Goal: Information Seeking & Learning: Learn about a topic

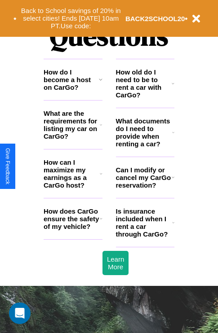
scroll to position [1087, 0]
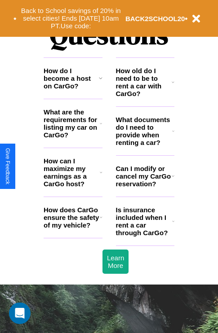
click at [100, 221] on icon at bounding box center [101, 216] width 3 height 7
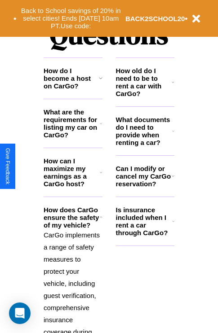
click at [173, 86] on icon at bounding box center [172, 81] width 3 height 7
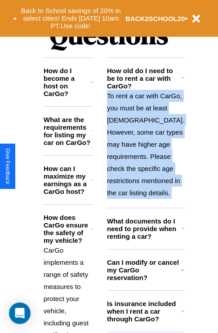
scroll to position [1172, 0]
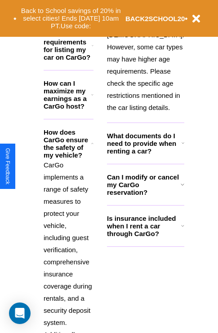
click at [144, 237] on h3 "Is insurance included when I rent a car through CarGo?" at bounding box center [144, 225] width 74 height 23
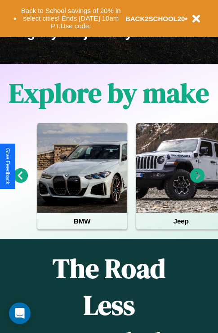
scroll to position [138, 0]
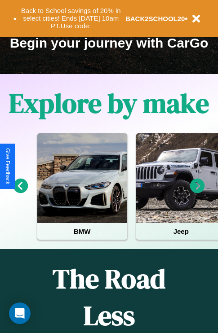
click at [197, 192] on icon at bounding box center [197, 186] width 15 height 15
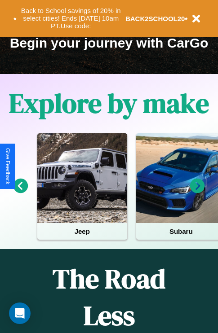
click at [197, 192] on icon at bounding box center [197, 186] width 15 height 15
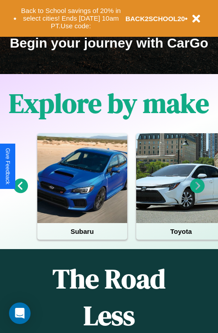
click at [197, 192] on icon at bounding box center [197, 186] width 15 height 15
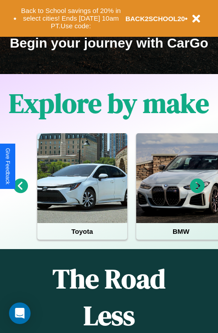
click at [197, 192] on icon at bounding box center [197, 186] width 15 height 15
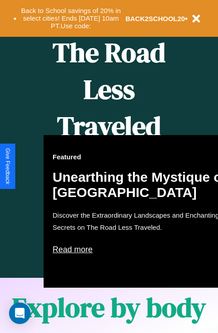
scroll to position [366, 0]
